Goal: Transaction & Acquisition: Purchase product/service

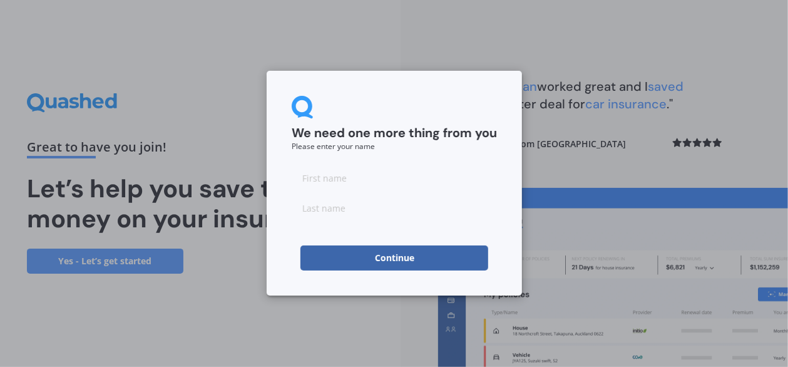
click at [371, 176] on input at bounding box center [394, 177] width 205 height 25
type input "[PERSON_NAME]"
click at [367, 213] on input at bounding box center [394, 207] width 205 height 25
type input "Soh"
click at [386, 258] on button "Continue" at bounding box center [395, 257] width 188 height 25
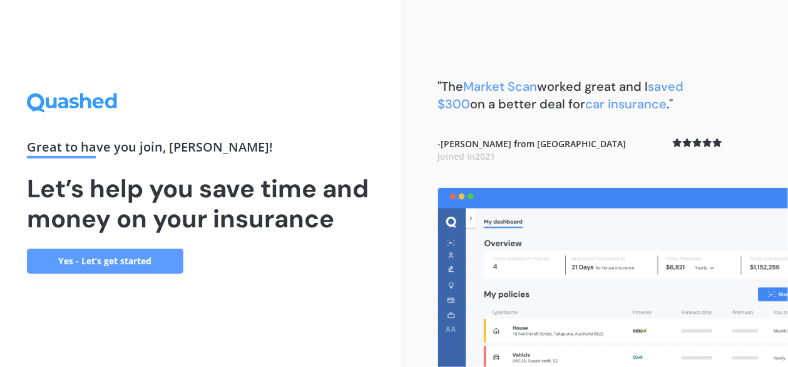
click at [116, 254] on link "Yes - Let’s get started" at bounding box center [105, 261] width 157 height 25
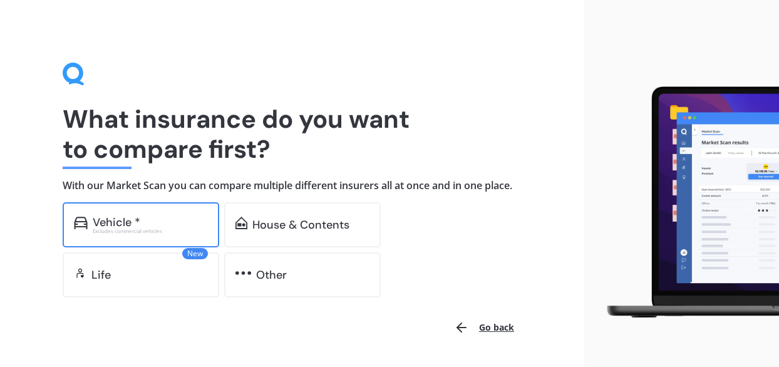
click at [127, 224] on div "Vehicle *" at bounding box center [117, 222] width 48 height 13
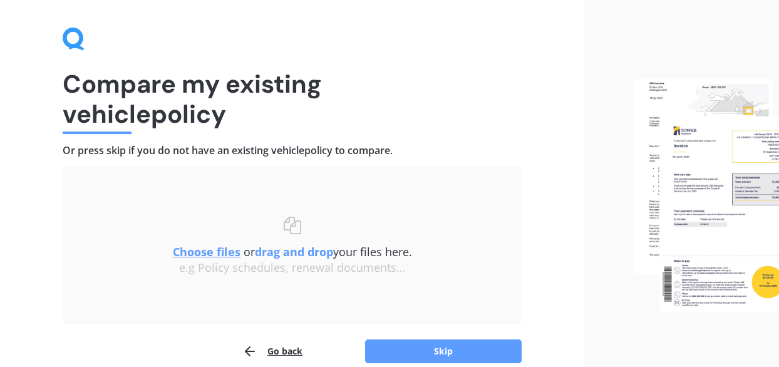
scroll to position [63, 0]
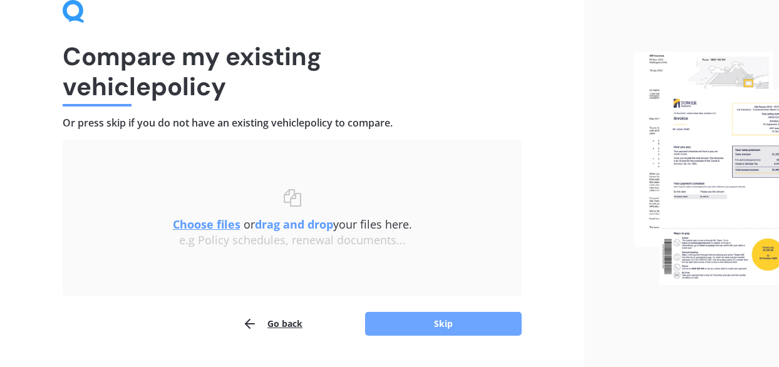
click at [399, 321] on button "Skip" at bounding box center [443, 324] width 157 height 24
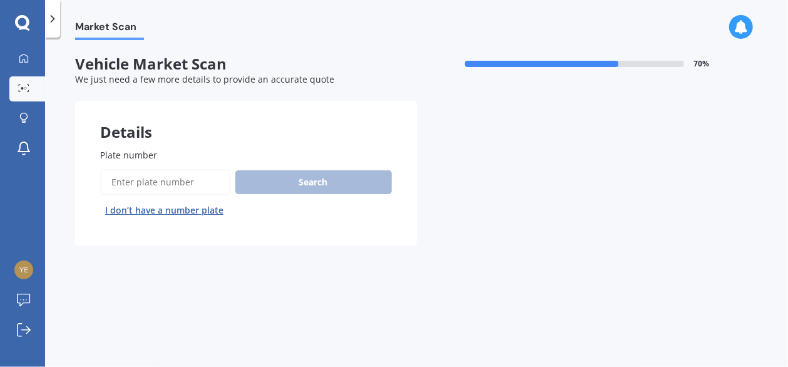
click at [183, 174] on input "Plate number" at bounding box center [165, 182] width 130 height 26
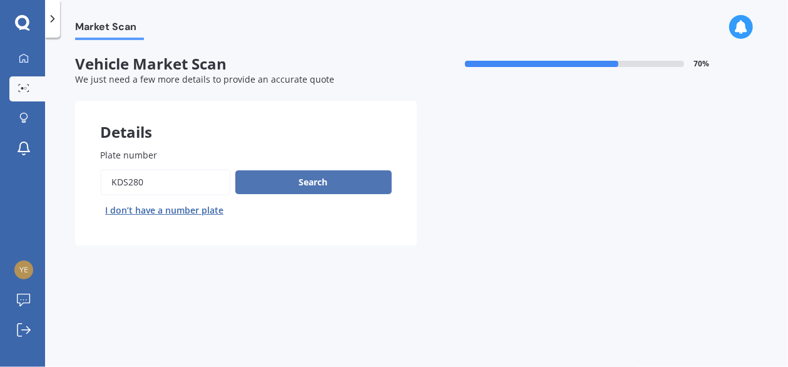
type input "kds280"
click at [273, 185] on button "Search" at bounding box center [313, 182] width 157 height 24
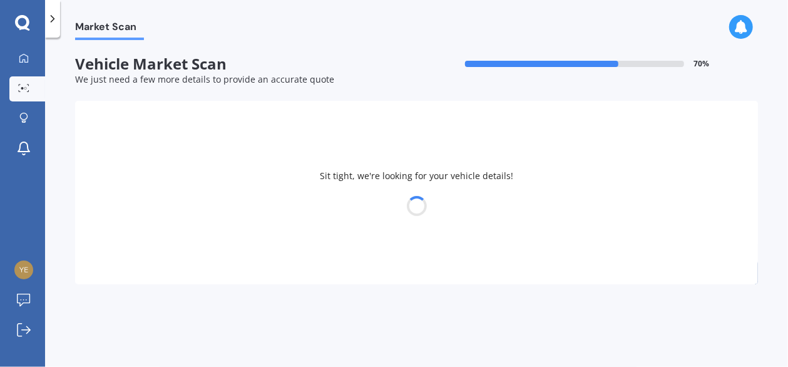
select select "TOYOTA"
select select "YARIS"
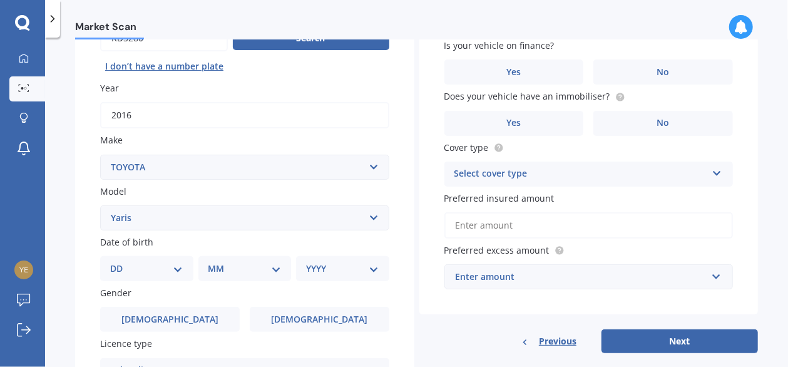
scroll to position [125, 0]
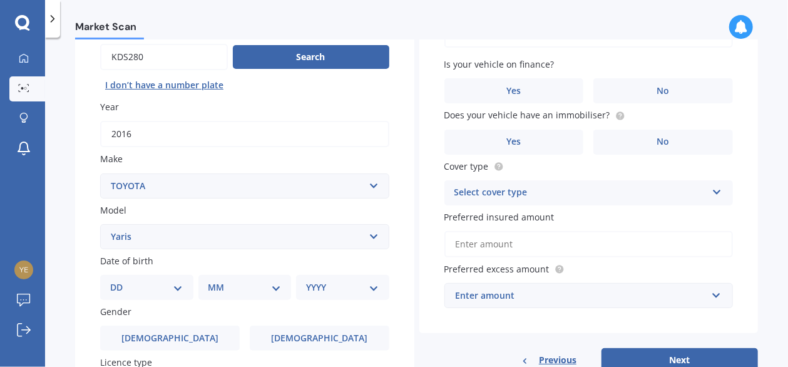
click at [176, 289] on select "DD 01 02 03 04 05 06 07 08 09 10 11 12 13 14 15 16 17 18 19 20 21 22 23 24 25 2…" at bounding box center [146, 288] width 73 height 14
select select "19"
click at [120, 281] on select "DD 01 02 03 04 05 06 07 08 09 10 11 12 13 14 15 16 17 18 19 20 21 22 23 24 25 2…" at bounding box center [146, 288] width 73 height 14
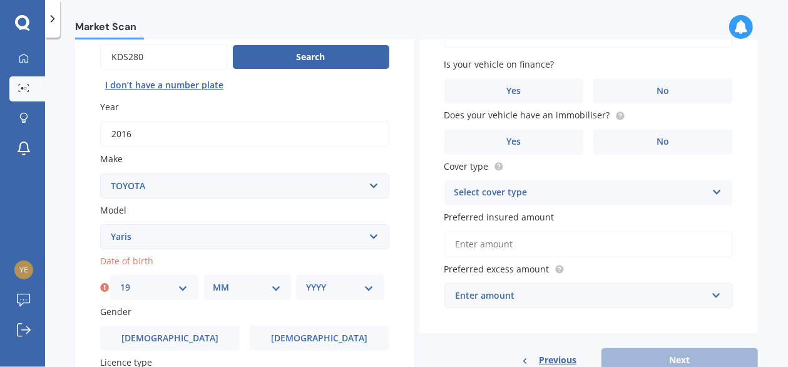
click at [264, 289] on select "MM 01 02 03 04 05 06 07 08 09 10 11 12" at bounding box center [248, 288] width 68 height 14
select select "08"
click at [214, 281] on select "MM 01 02 03 04 05 06 07 08 09 10 11 12" at bounding box center [248, 288] width 68 height 14
click at [367, 286] on select "YYYY 2025 2024 2023 2022 2021 2020 2019 2018 2017 2016 2015 2014 2013 2012 2011…" at bounding box center [340, 288] width 68 height 14
select select "1997"
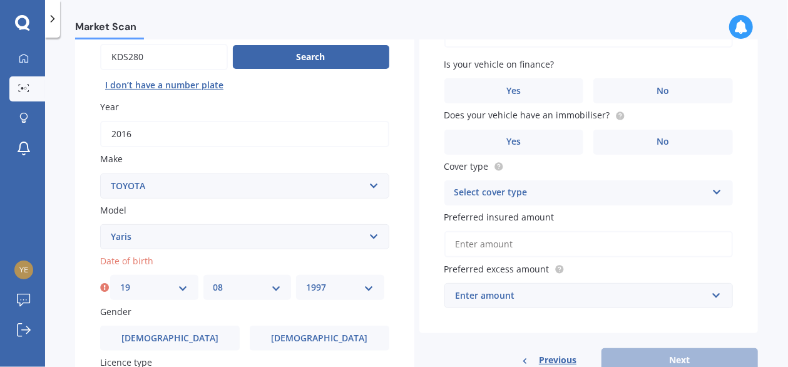
click at [306, 281] on select "YYYY 2025 2024 2023 2022 2021 2020 2019 2018 2017 2016 2015 2014 2013 2012 2011…" at bounding box center [340, 288] width 68 height 14
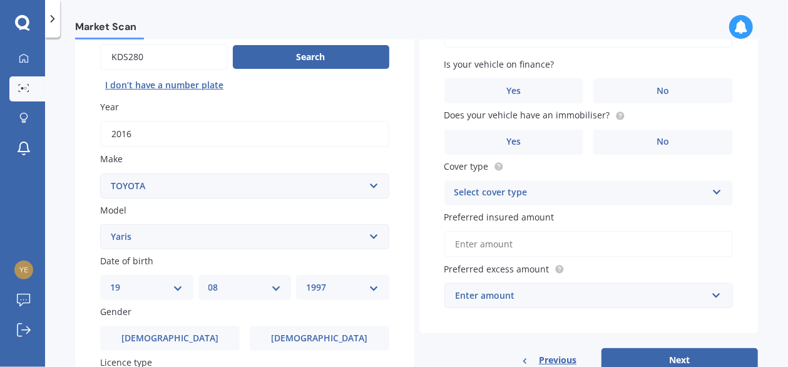
scroll to position [188, 0]
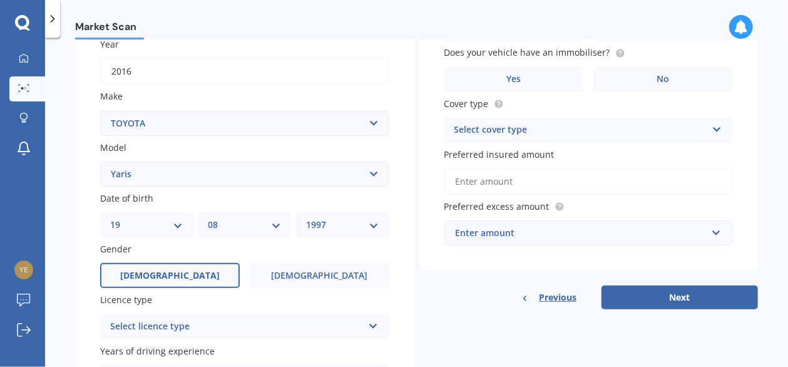
click at [187, 280] on label "[DEMOGRAPHIC_DATA]" at bounding box center [170, 275] width 140 height 25
click at [0, 0] on input "[DEMOGRAPHIC_DATA]" at bounding box center [0, 0] width 0 height 0
click at [372, 324] on icon at bounding box center [373, 323] width 11 height 9
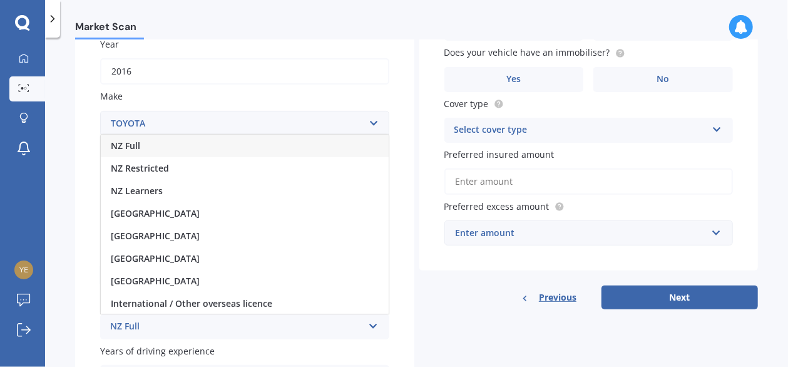
click at [142, 146] on div "NZ Full" at bounding box center [245, 146] width 288 height 23
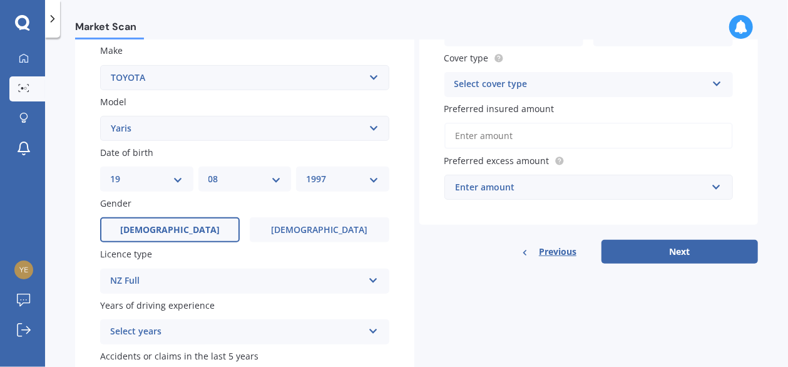
scroll to position [251, 0]
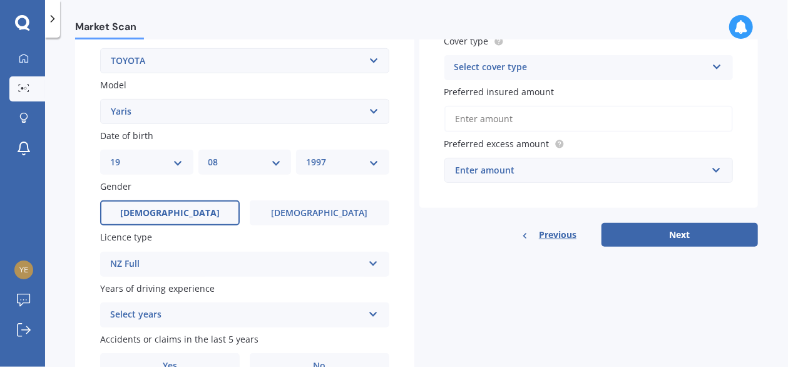
click at [376, 320] on div "Select years 5 or more years 4 years 3 years 2 years 1 year" at bounding box center [244, 314] width 289 height 25
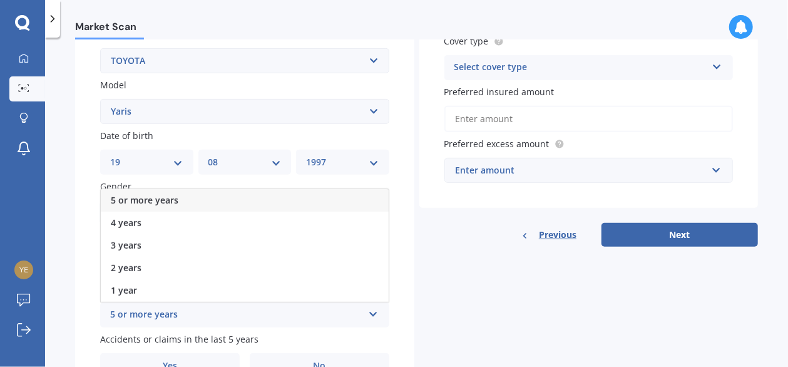
click at [157, 194] on div "5 or more years" at bounding box center [245, 200] width 288 height 23
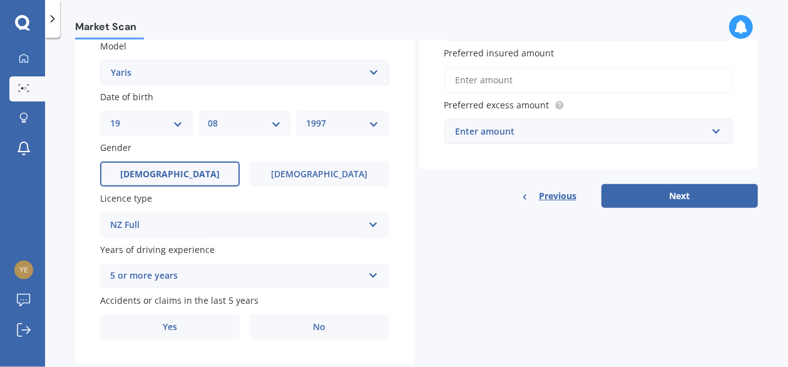
scroll to position [321, 0]
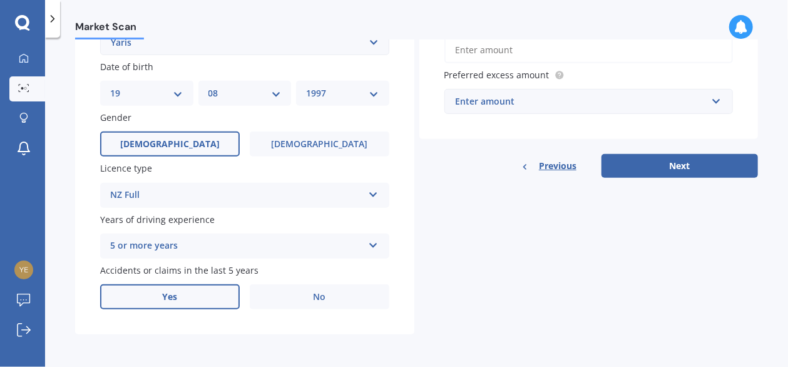
click at [172, 292] on span "Yes" at bounding box center [169, 297] width 15 height 11
click at [0, 0] on input "Yes" at bounding box center [0, 0] width 0 height 0
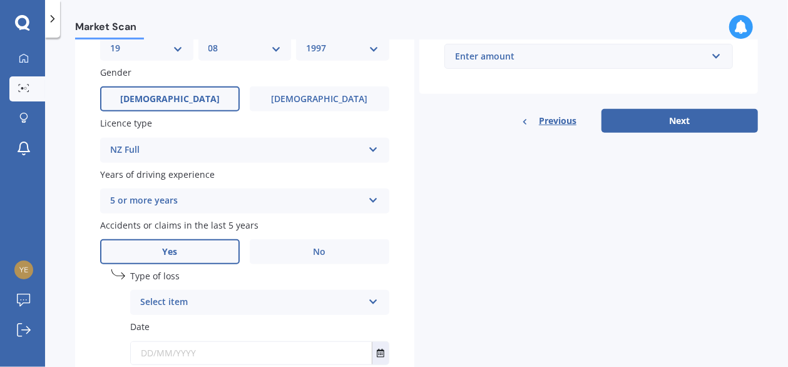
scroll to position [384, 0]
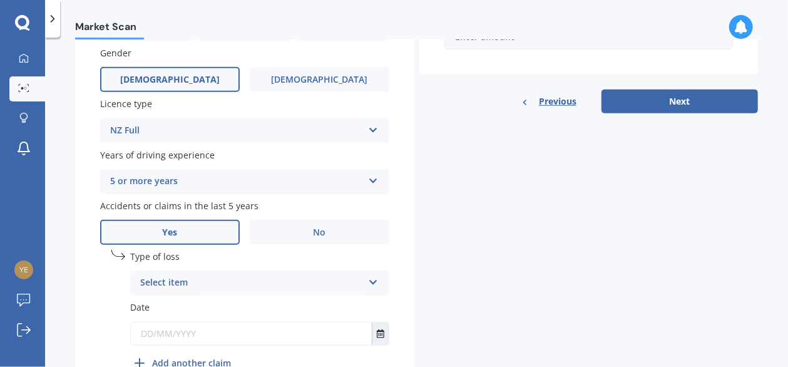
click at [368, 284] on icon at bounding box center [373, 280] width 11 height 9
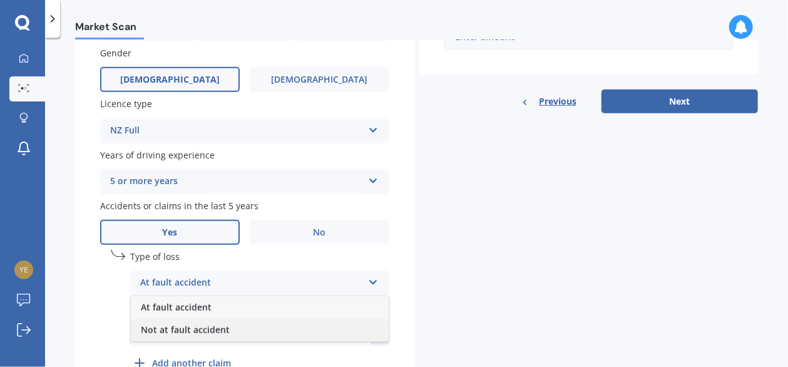
click at [220, 333] on span "Not at fault accident" at bounding box center [185, 330] width 89 height 12
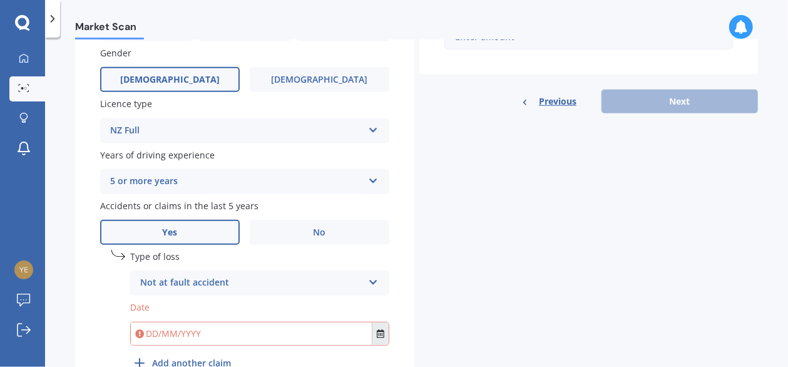
click at [372, 339] on button "Select date" at bounding box center [380, 334] width 17 height 23
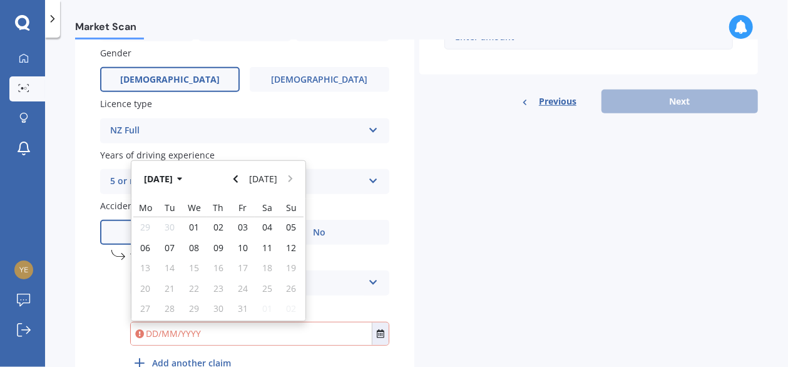
click at [157, 331] on input "text" at bounding box center [251, 334] width 241 height 23
type input "[DATE]"
click at [554, 235] on div "Details Plate number Search I don’t have a number plate Year [DATE] Make Select…" at bounding box center [416, 61] width 683 height 689
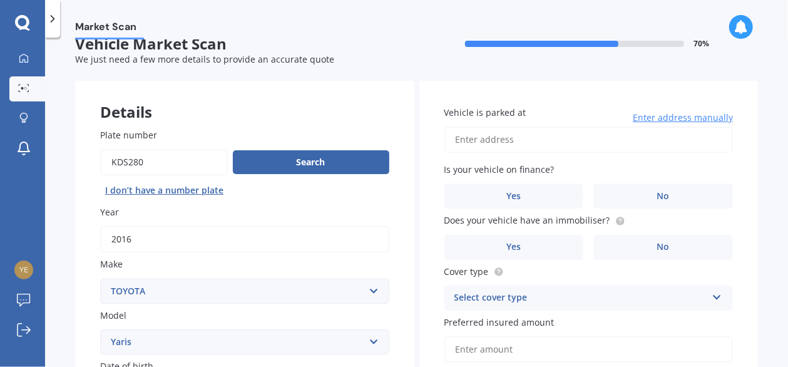
scroll to position [18, 0]
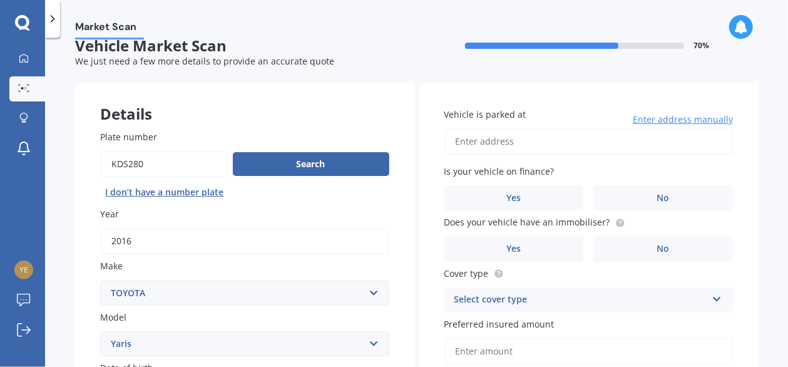
click at [494, 143] on input "Vehicle is parked at" at bounding box center [589, 141] width 289 height 26
type input "[STREET_ADDRESS][PERSON_NAME][PERSON_NAME]"
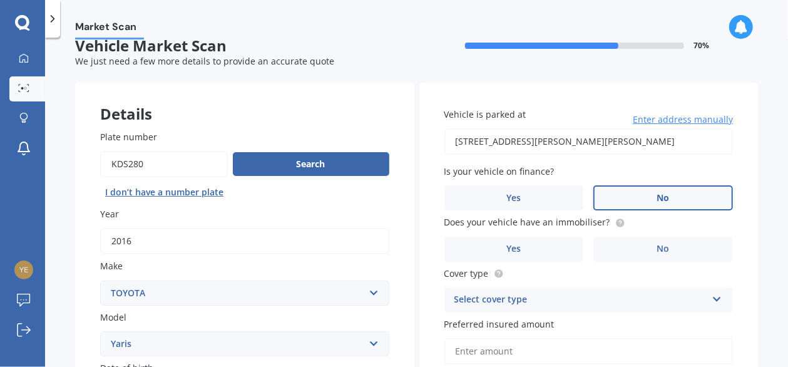
click at [624, 199] on label "No" at bounding box center [664, 197] width 140 height 25
click at [0, 0] on input "No" at bounding box center [0, 0] width 0 height 0
click at [693, 247] on label "No" at bounding box center [664, 249] width 140 height 25
click at [0, 0] on input "No" at bounding box center [0, 0] width 0 height 0
click at [714, 299] on icon at bounding box center [717, 296] width 11 height 9
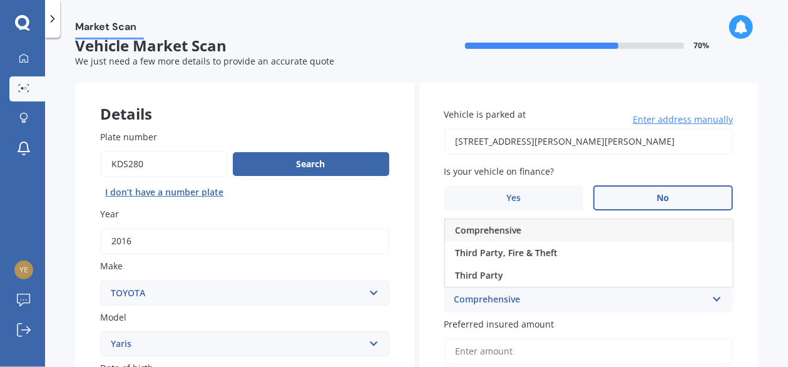
click at [497, 229] on span "Comprehensive" at bounding box center [488, 230] width 66 height 12
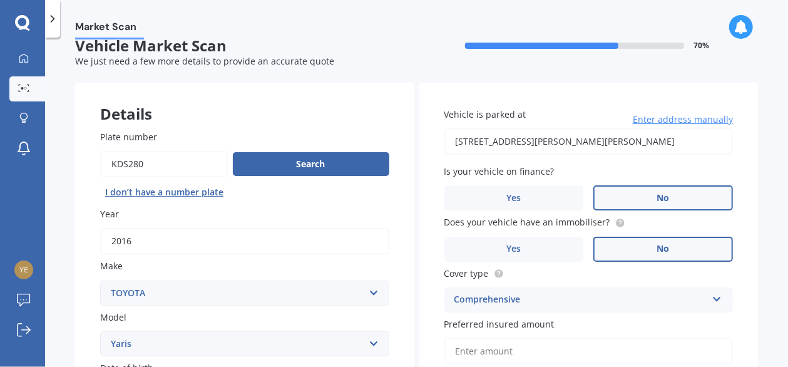
scroll to position [81, 0]
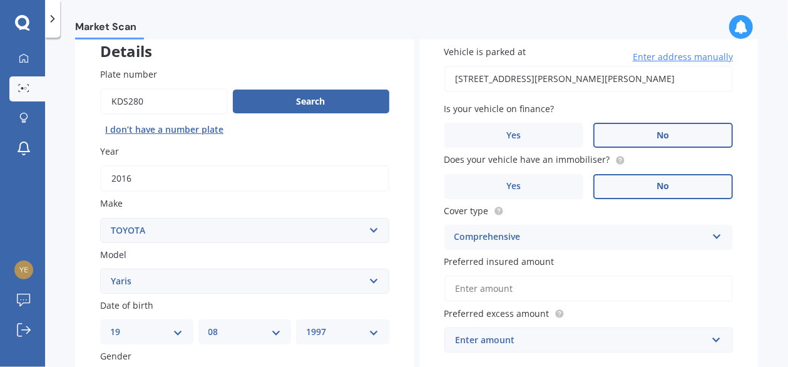
click at [494, 286] on input "Preferred insured amount" at bounding box center [589, 289] width 289 height 26
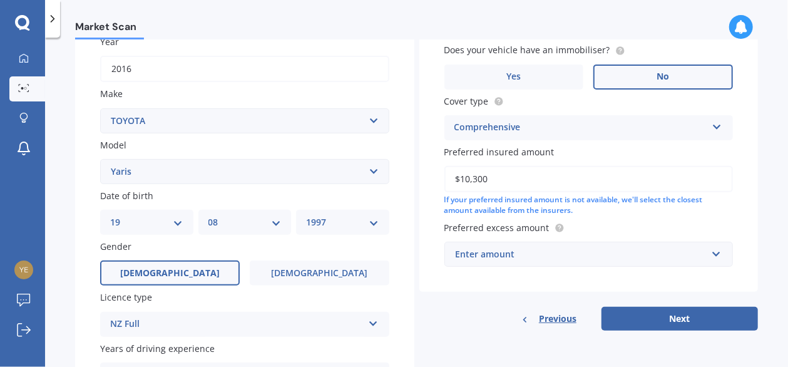
scroll to position [206, 0]
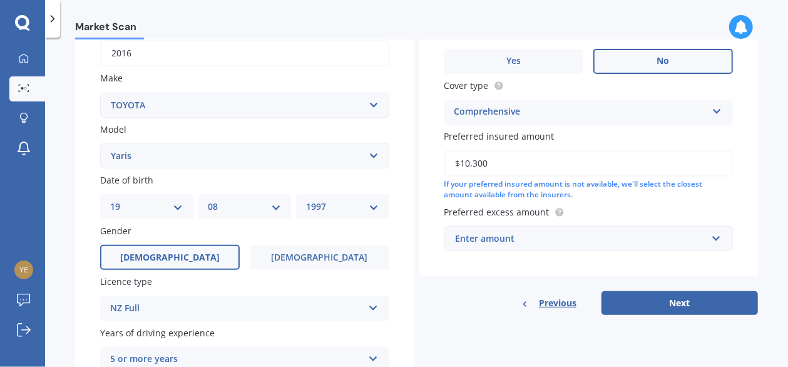
type input "$10,300"
click at [708, 237] on input "text" at bounding box center [585, 239] width 278 height 24
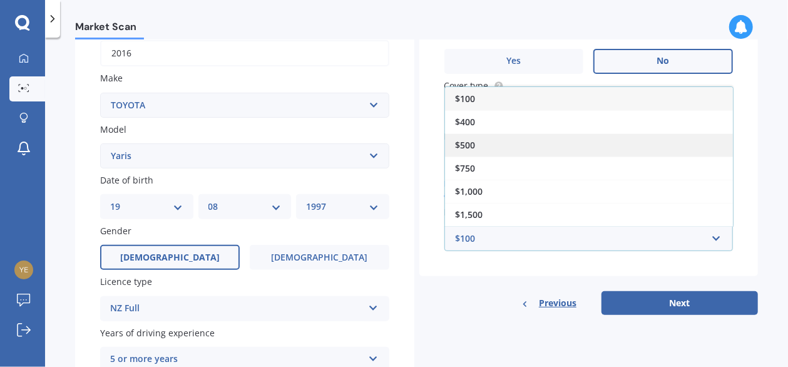
click at [478, 138] on div "$500" at bounding box center [589, 144] width 288 height 23
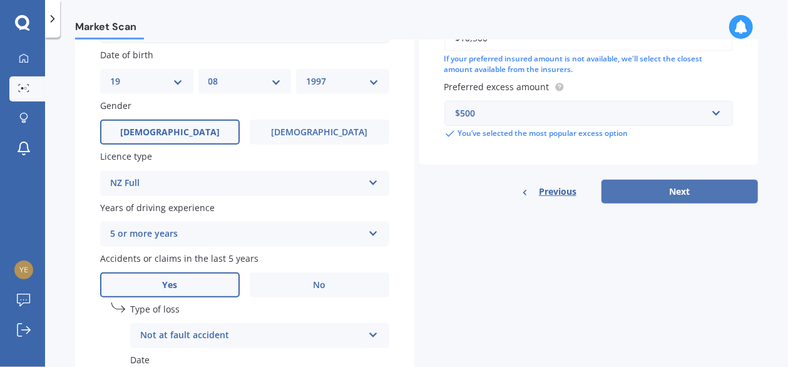
click at [648, 189] on button "Next" at bounding box center [680, 192] width 157 height 24
select select "19"
select select "08"
select select "1997"
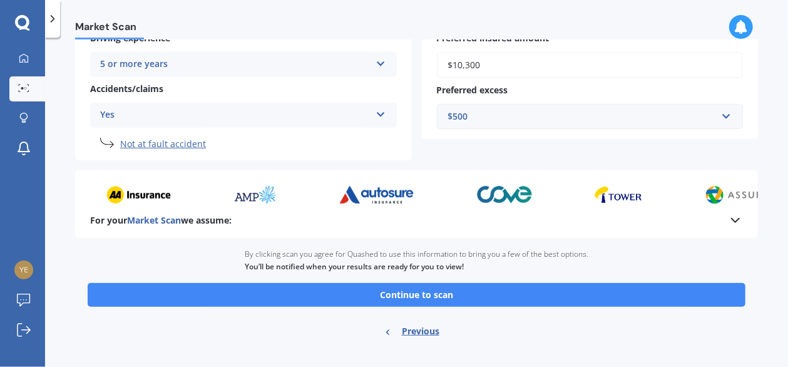
scroll to position [302, 0]
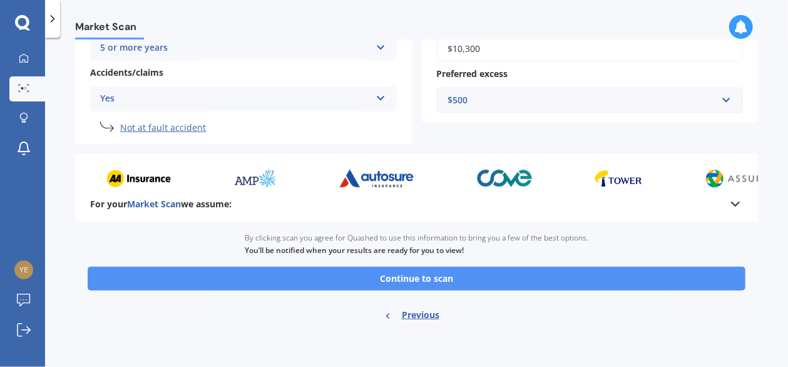
click at [403, 283] on button "Continue to scan" at bounding box center [417, 279] width 658 height 24
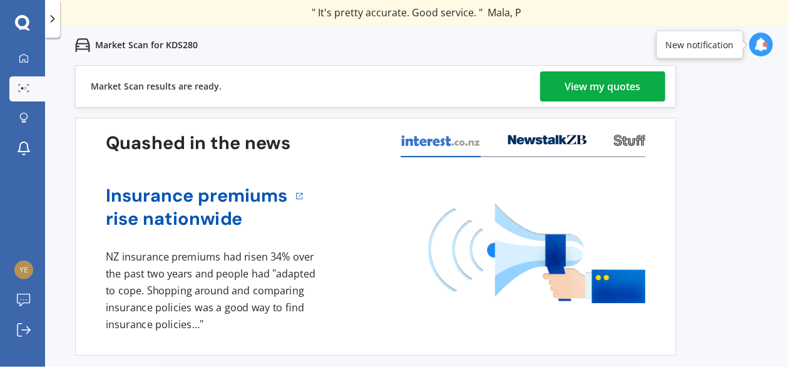
click at [575, 82] on div "View my quotes" at bounding box center [604, 86] width 76 height 30
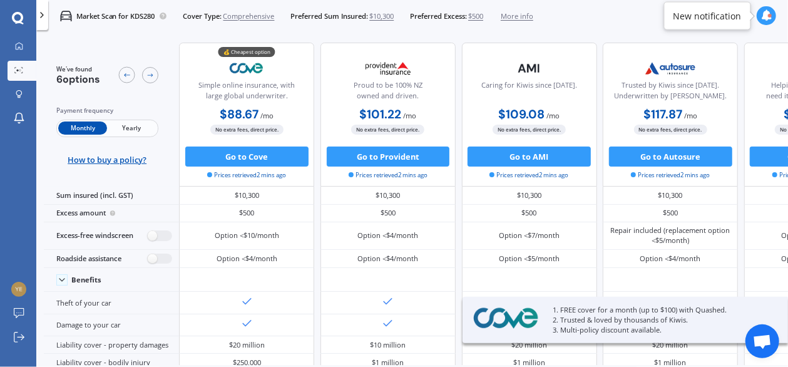
click at [129, 124] on span "Yearly" at bounding box center [131, 127] width 49 height 13
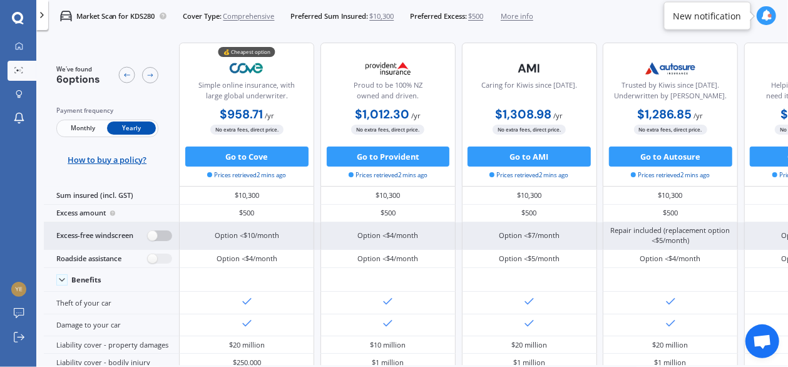
click at [162, 232] on label at bounding box center [160, 235] width 24 height 11
radio input "true"
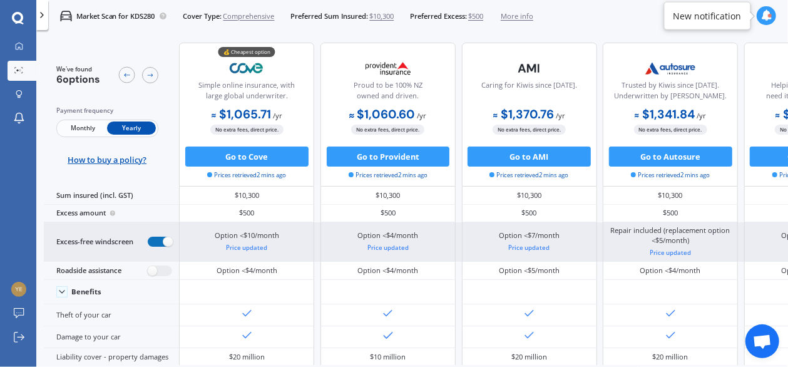
scroll to position [78, 0]
